Goal: Information Seeking & Learning: Learn about a topic

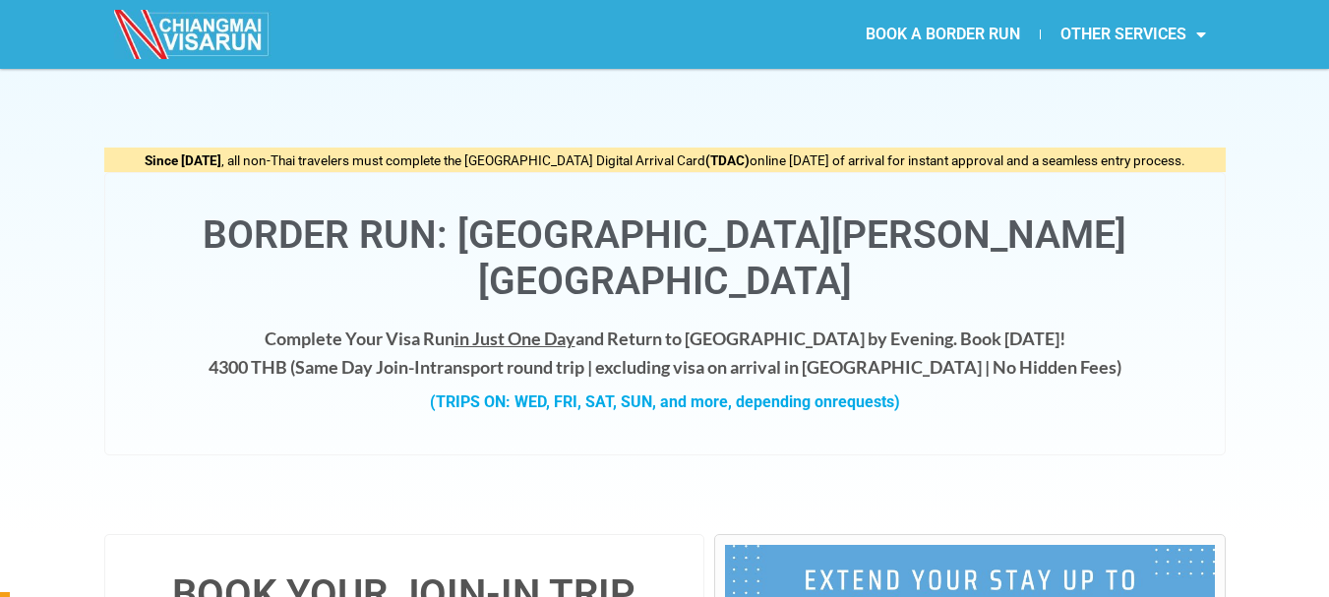
scroll to position [98, 0]
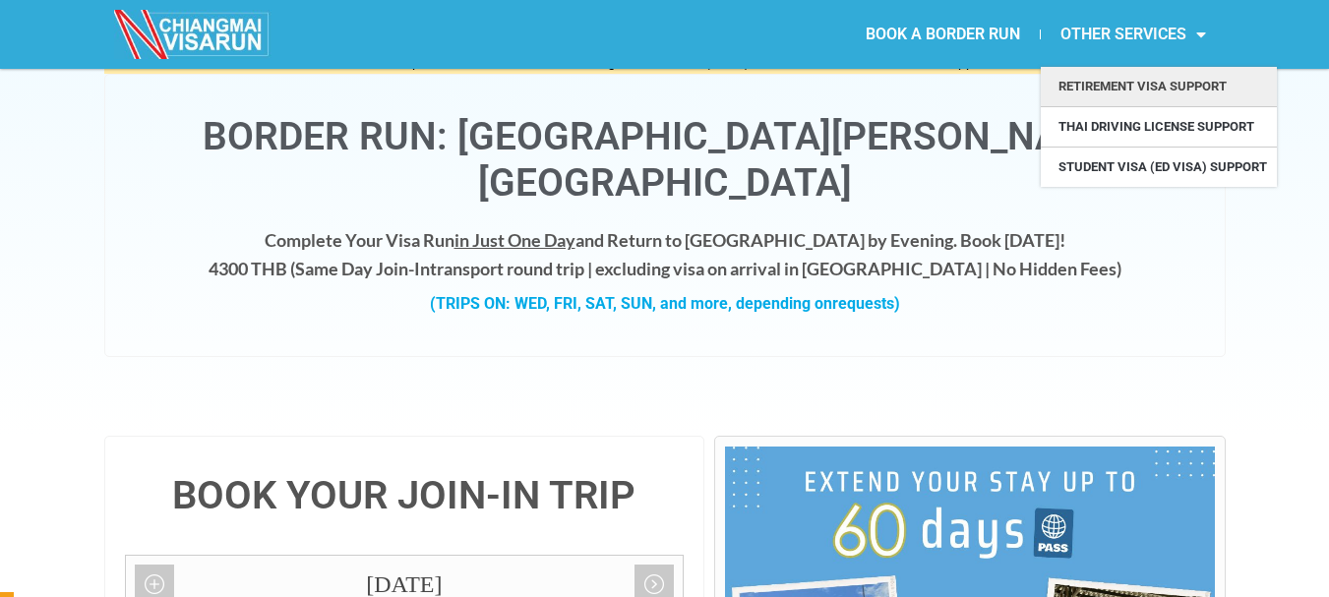
click at [1177, 82] on link "Retirement Visa Support" at bounding box center [1159, 86] width 236 height 39
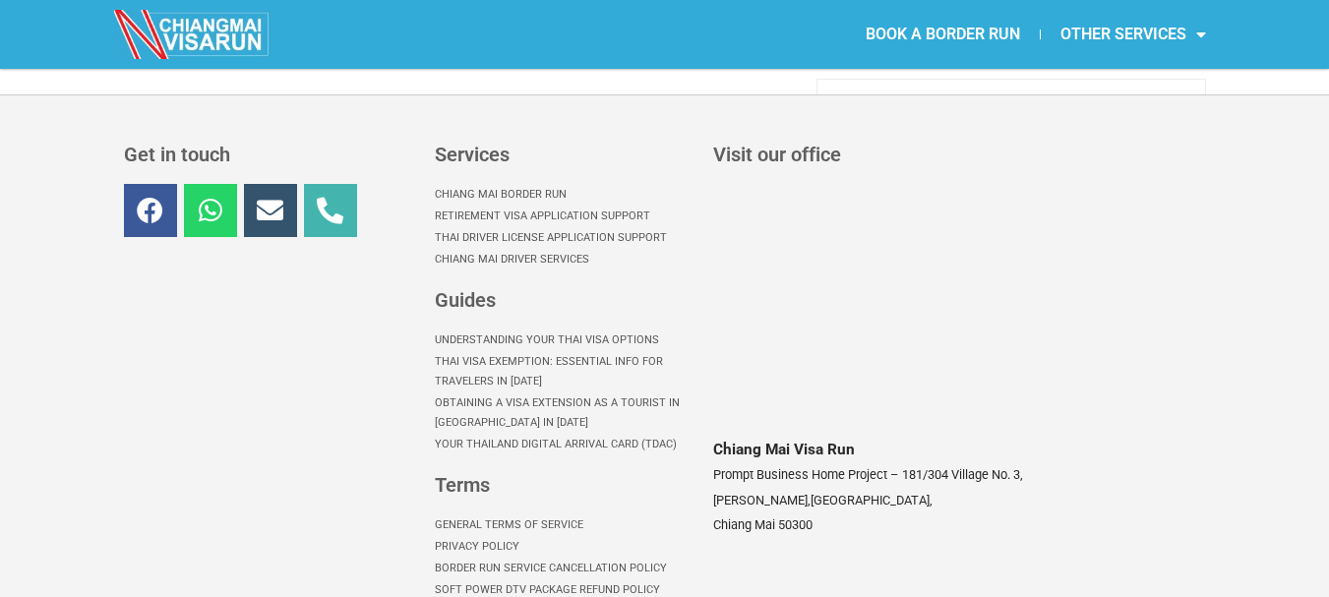
scroll to position [4176, 0]
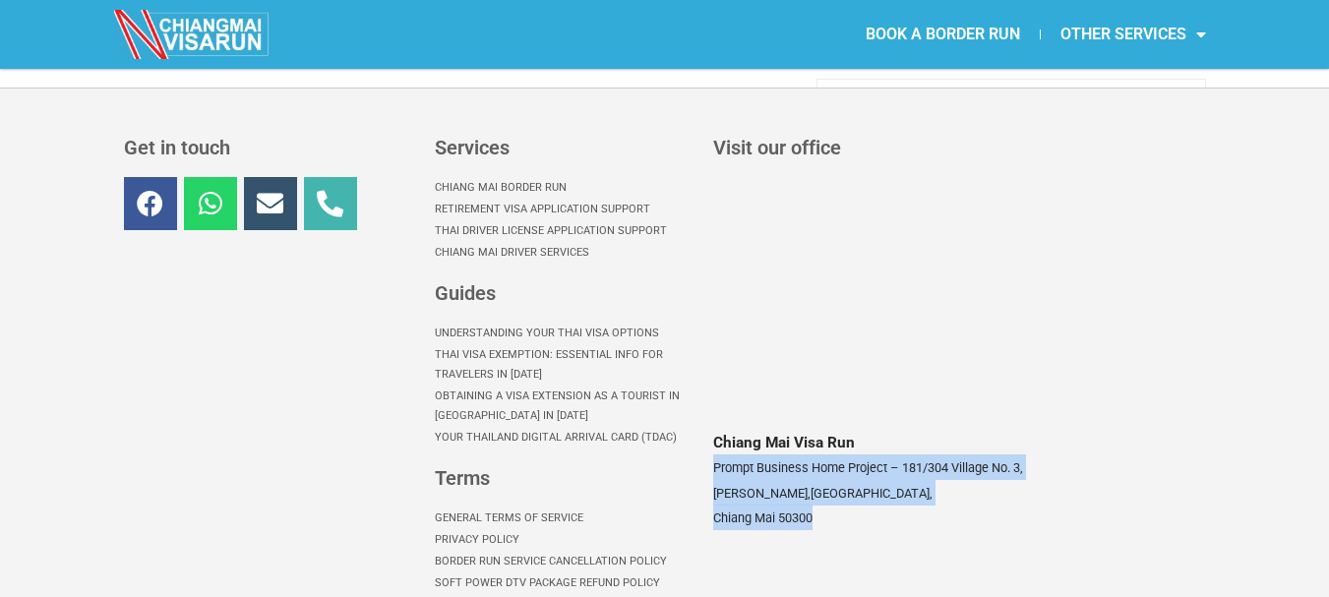
drag, startPoint x: 712, startPoint y: 287, endPoint x: 940, endPoint y: 337, distance: 232.6
click at [940, 337] on div "Visit our office Chiang Mai Visa Run Prompt Business Home Project – 181/304 Vil…" at bounding box center [958, 366] width 509 height 476
click at [842, 430] on p "Chiang Mai Visa Run Prompt Business Home Project – 181/304 Village No. 3, Chang…" at bounding box center [957, 480] width 489 height 100
drag, startPoint x: 713, startPoint y: 284, endPoint x: 780, endPoint y: 340, distance: 87.3
click at [780, 430] on p "Chiang Mai Visa Run Prompt Business Home Project – 181/304 Village No. 3, Chang…" at bounding box center [957, 480] width 489 height 100
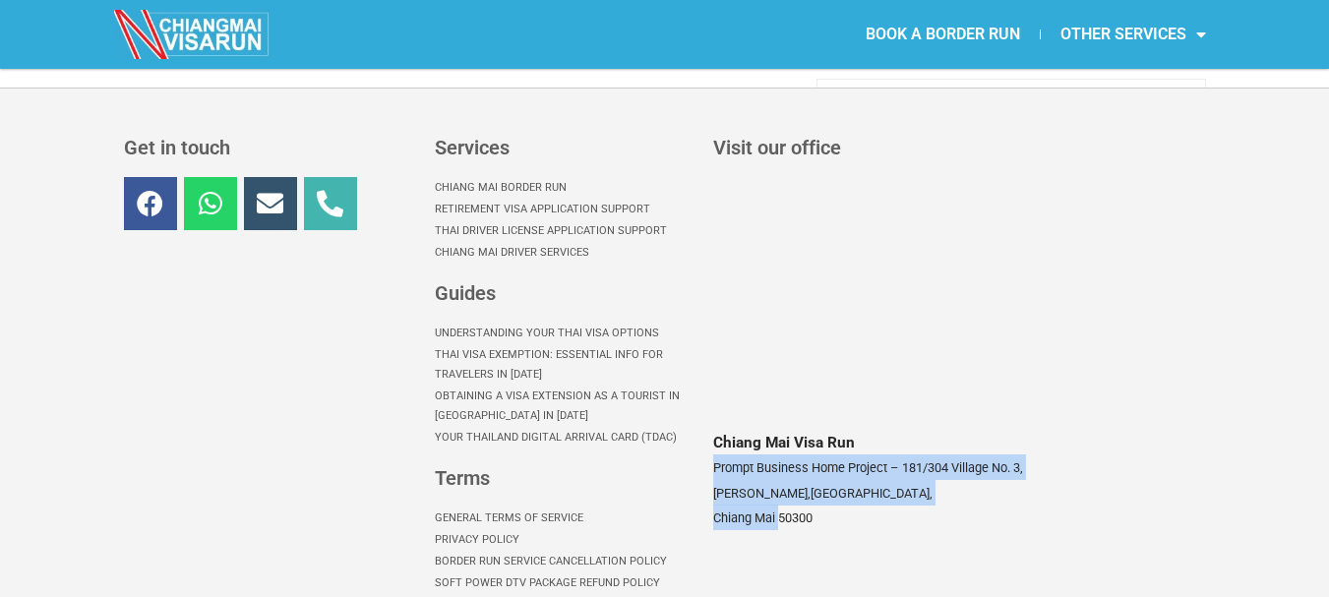
copy p "Prompt Business Home Project – 181/304 Village No. 3, Chang Phueak, Mueang Chia…"
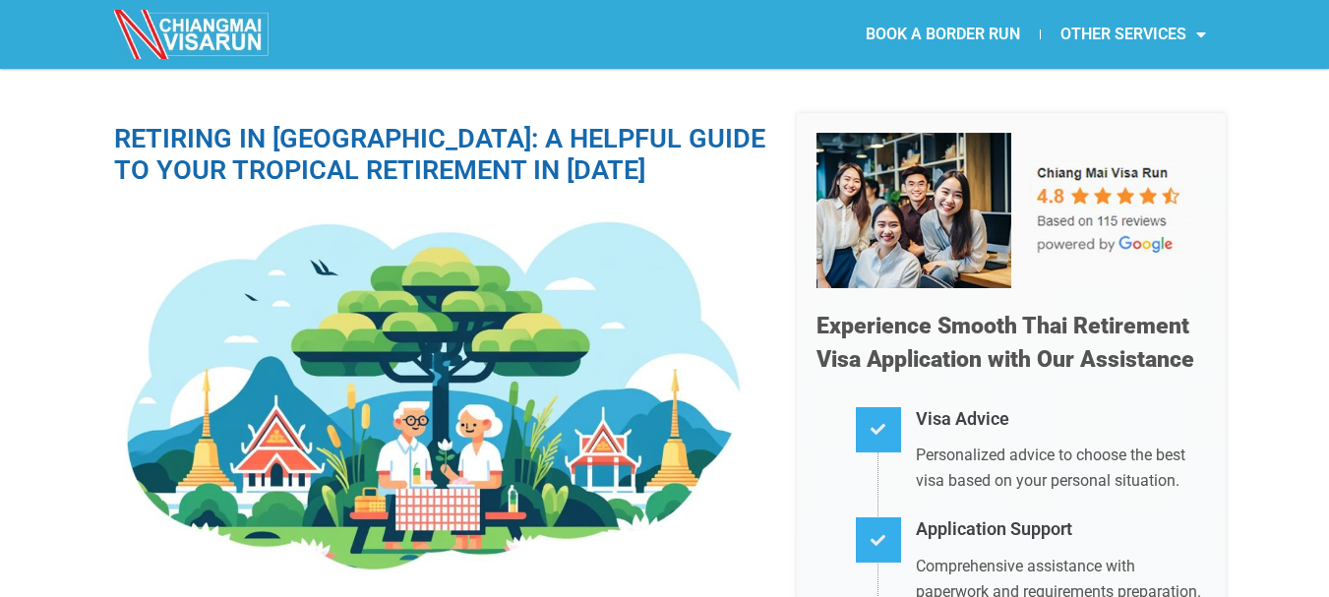
scroll to position [0, 0]
